Goal: Transaction & Acquisition: Purchase product/service

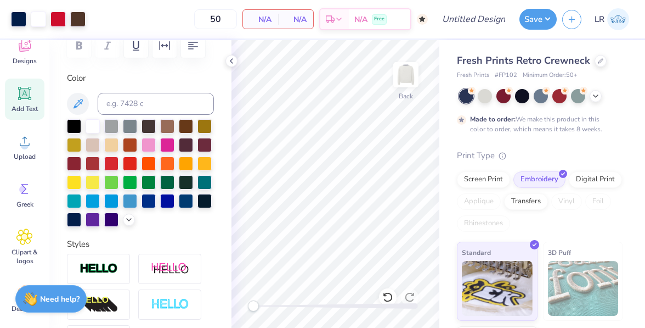
scroll to position [79, 0]
click at [27, 247] on span "Clipart & logos" at bounding box center [25, 256] width 36 height 18
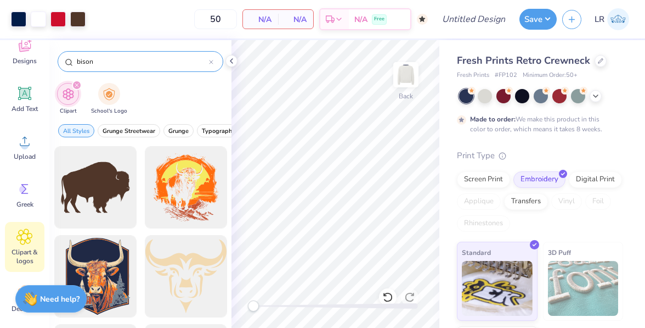
click at [110, 62] on input "bison" at bounding box center [142, 61] width 133 height 11
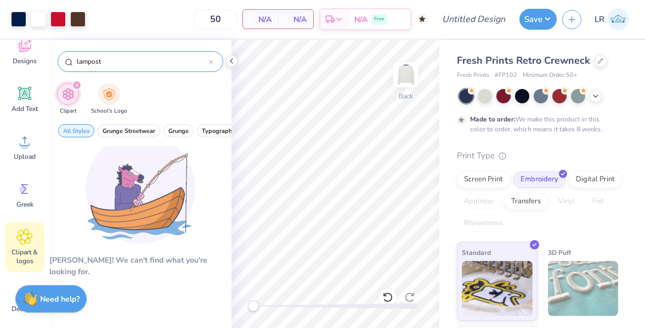
click at [95, 61] on input "lampost" at bounding box center [142, 61] width 133 height 11
click at [92, 60] on input "lampost" at bounding box center [142, 61] width 133 height 11
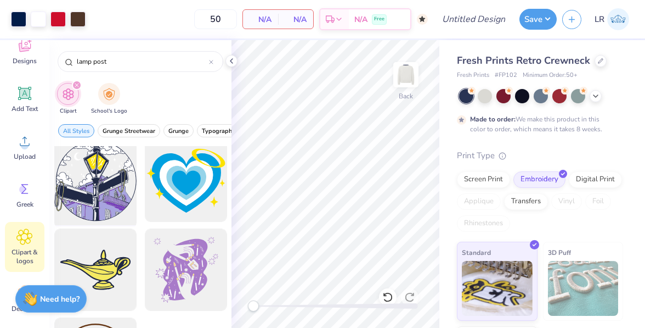
scroll to position [0, 0]
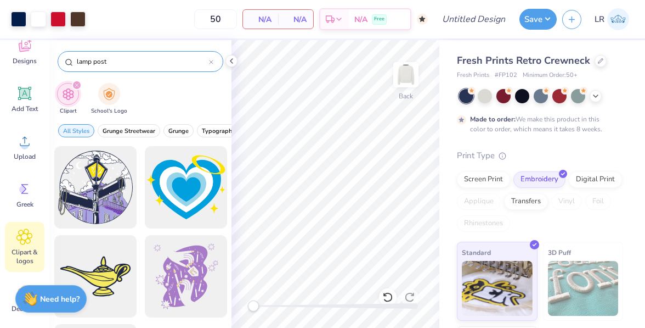
click at [104, 59] on input "lamp post" at bounding box center [142, 61] width 133 height 11
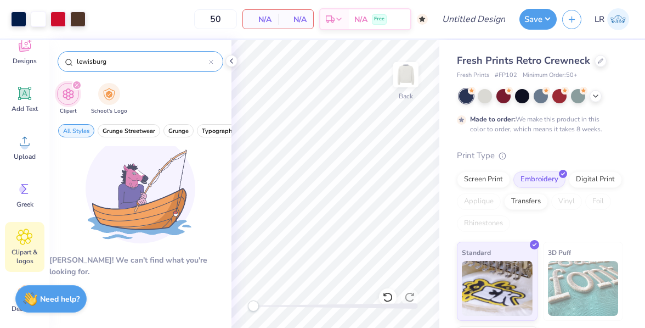
click at [114, 53] on div "lewisburg" at bounding box center [141, 61] width 166 height 21
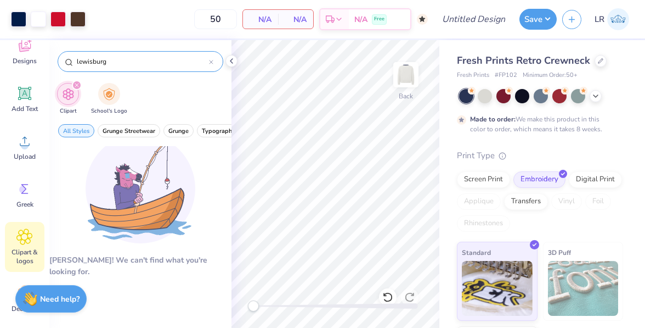
click at [114, 53] on div "lewisburg" at bounding box center [141, 61] width 166 height 21
click at [114, 62] on input "lewisburg" at bounding box center [142, 61] width 133 height 11
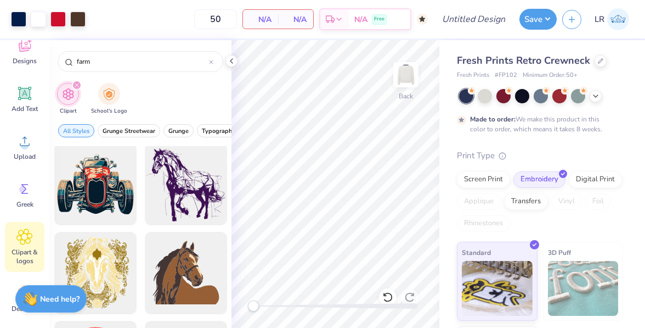
scroll to position [672, 0]
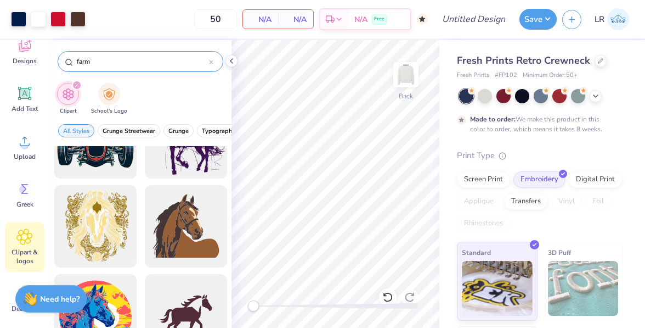
click at [92, 61] on input "farm" at bounding box center [142, 61] width 133 height 11
type input "corn"
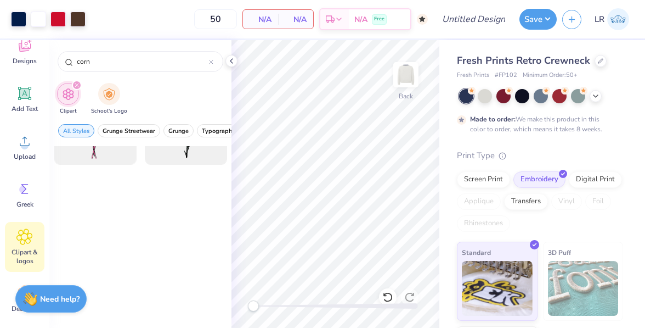
scroll to position [0, 0]
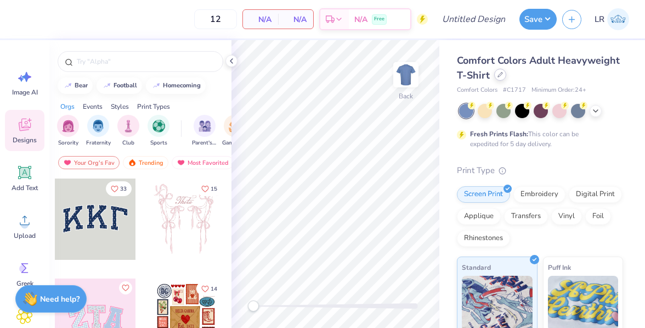
click at [498, 75] on icon at bounding box center [500, 74] width 5 height 5
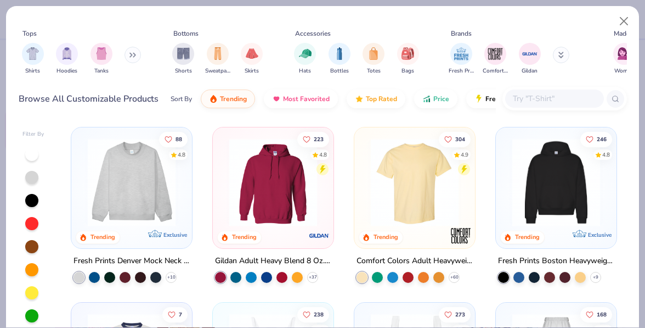
click at [131, 58] on button at bounding box center [133, 55] width 16 height 16
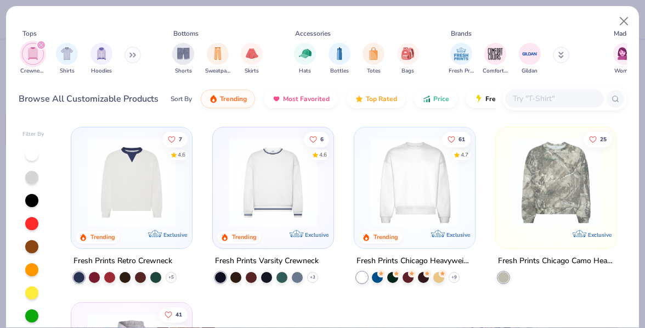
click at [287, 187] on img at bounding box center [273, 182] width 99 height 88
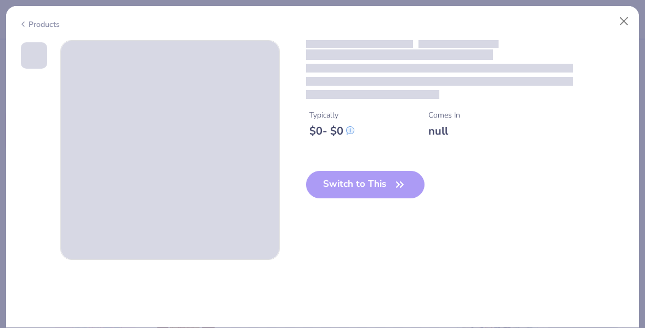
click at [287, 187] on div "Typically $ 0 - $ 0 Comes In null Switch to This" at bounding box center [323, 149] width 609 height 219
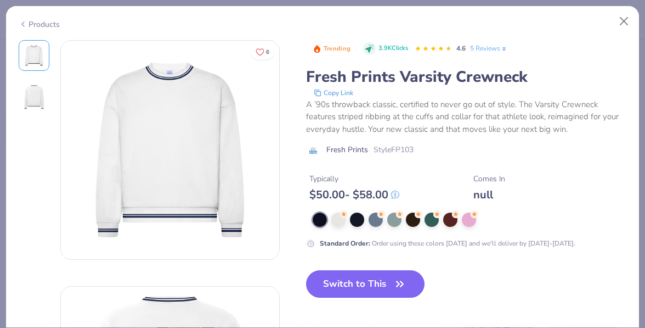
click at [325, 21] on div "Products" at bounding box center [322, 20] width 633 height 29
click at [618, 15] on button "Close" at bounding box center [624, 21] width 21 height 21
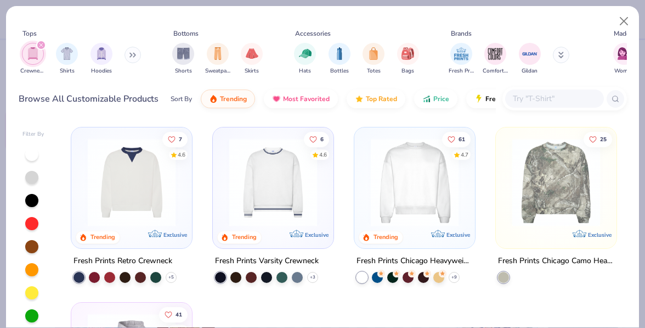
click at [129, 50] on button at bounding box center [133, 55] width 16 height 16
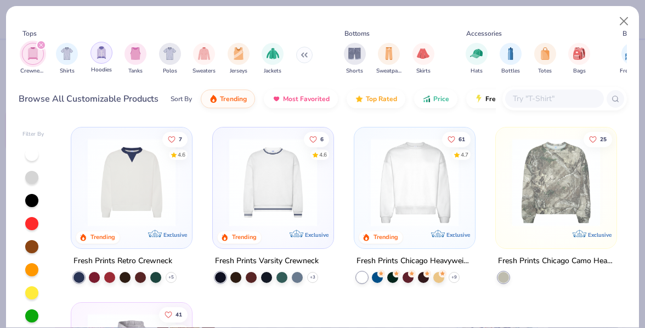
click at [100, 49] on img "filter for Hoodies" at bounding box center [101, 52] width 12 height 13
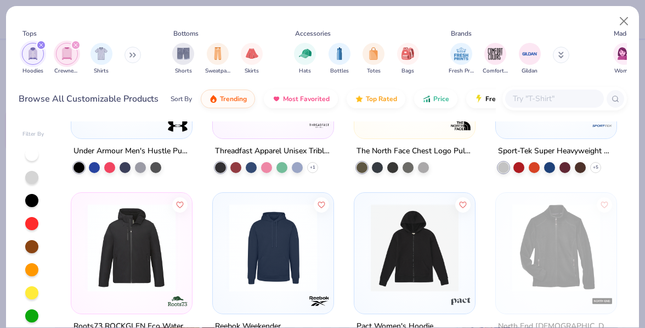
scroll to position [2796, 0]
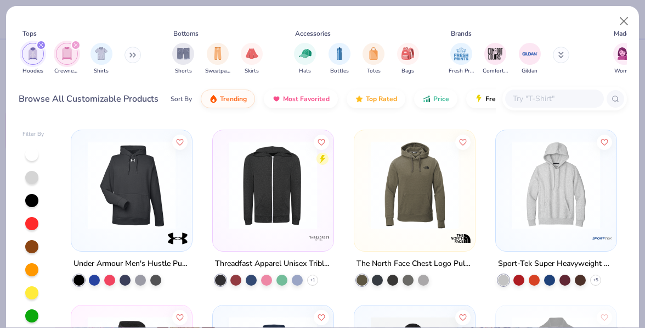
click at [76, 44] on icon "filter for Crewnecks" at bounding box center [76, 45] width 4 height 4
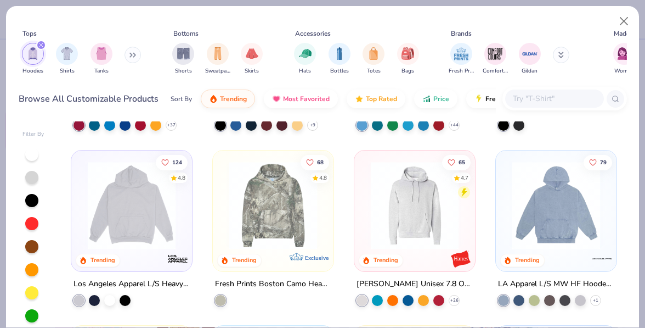
scroll to position [179, 0]
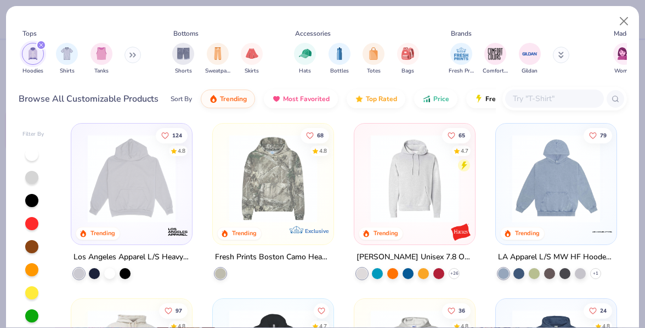
click at [167, 184] on img at bounding box center [131, 178] width 99 height 88
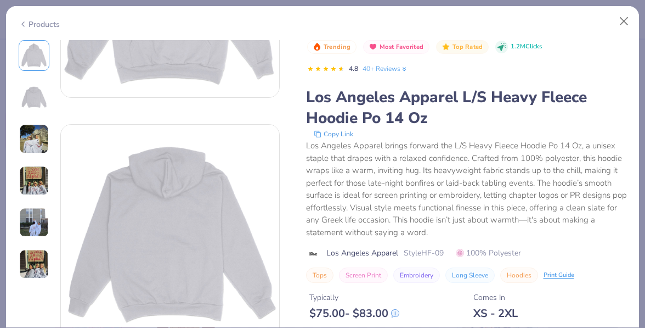
scroll to position [183, 0]
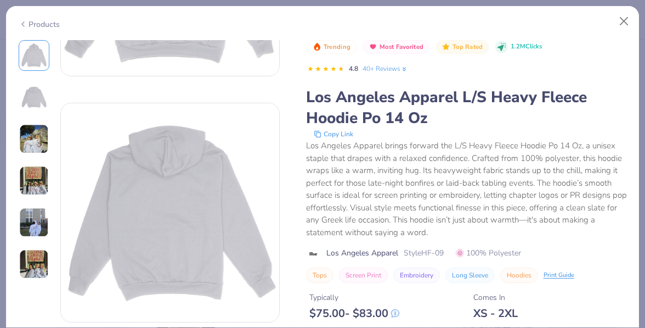
click at [38, 105] on img at bounding box center [34, 97] width 26 height 26
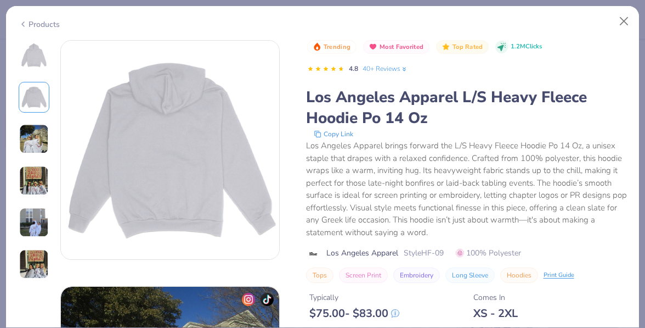
click at [37, 132] on img at bounding box center [34, 139] width 30 height 30
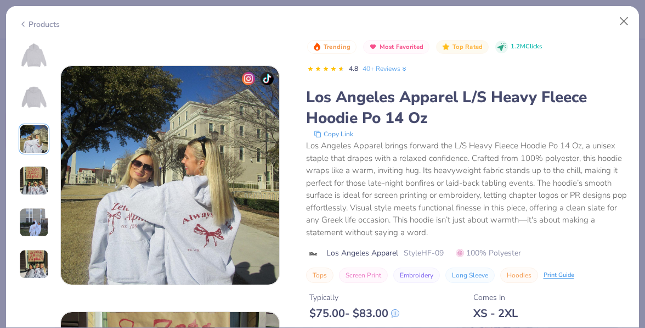
scroll to position [492, 0]
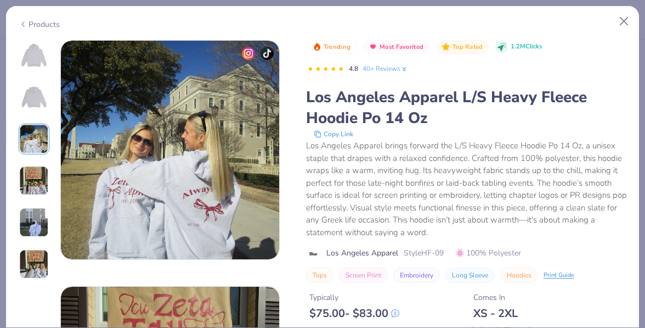
click at [37, 182] on img at bounding box center [34, 181] width 30 height 30
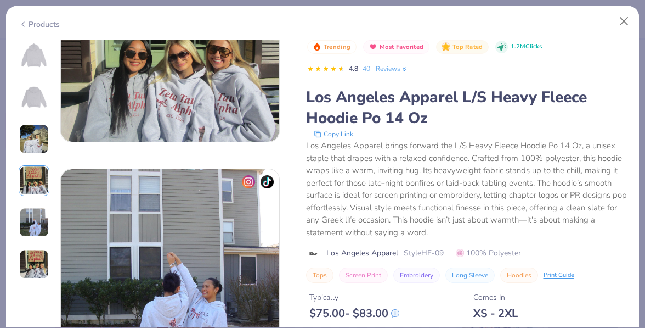
scroll to position [891, 0]
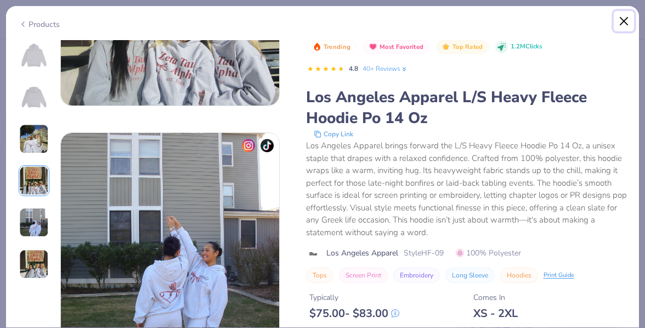
click at [630, 20] on button "Close" at bounding box center [624, 21] width 21 height 21
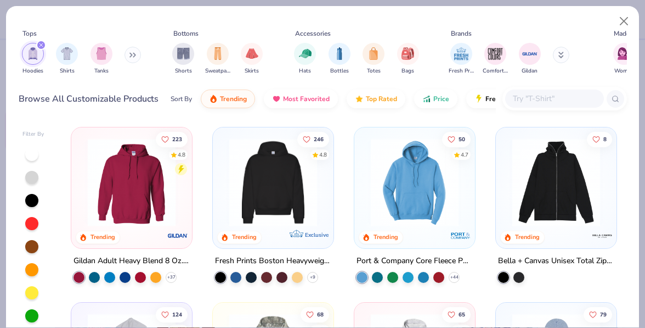
click at [258, 151] on img at bounding box center [273, 182] width 99 height 88
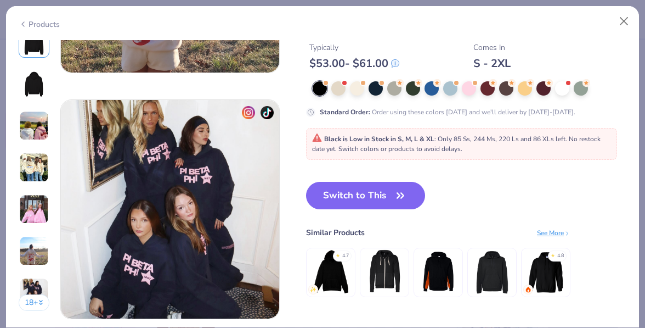
scroll to position [1408, 0]
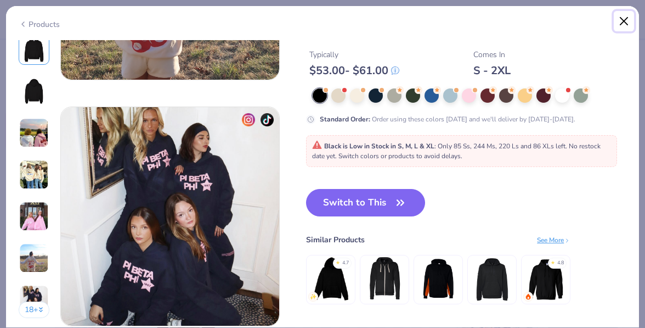
click at [632, 18] on button "Close" at bounding box center [624, 21] width 21 height 21
